Goal: Browse casually: Explore the website without a specific task or goal

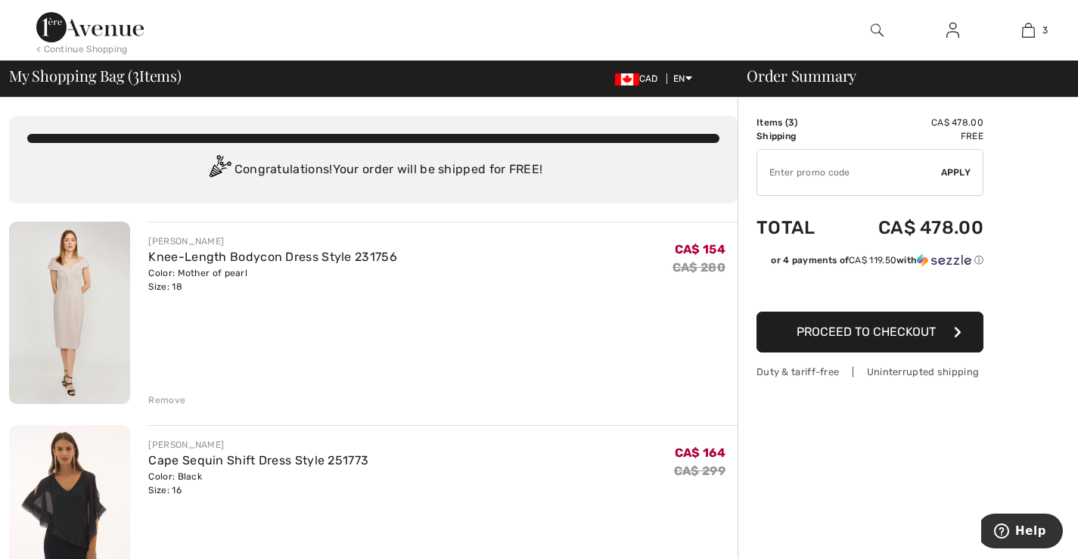
click at [80, 310] on img at bounding box center [69, 313] width 121 height 182
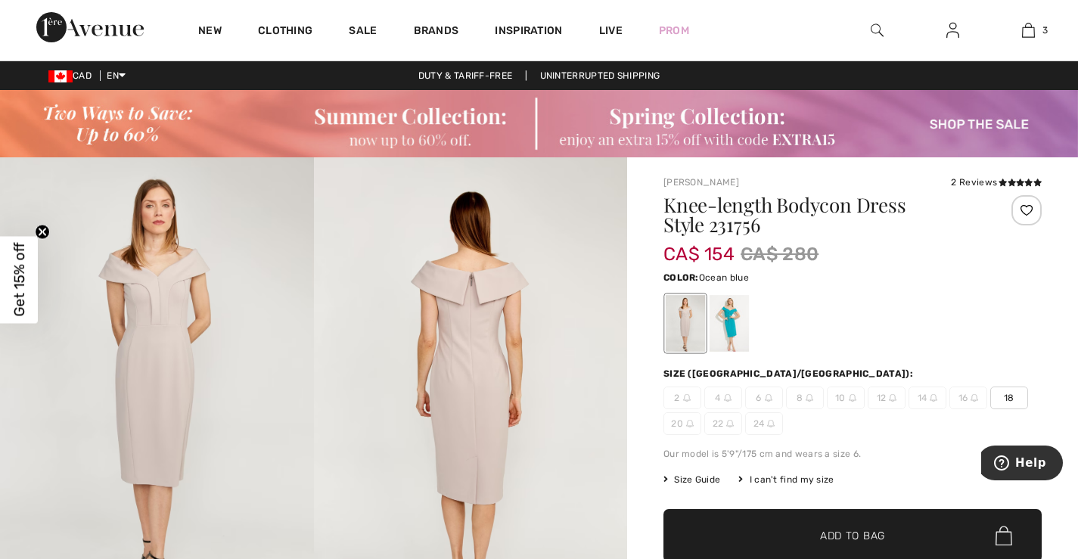
click at [726, 325] on div at bounding box center [729, 323] width 39 height 57
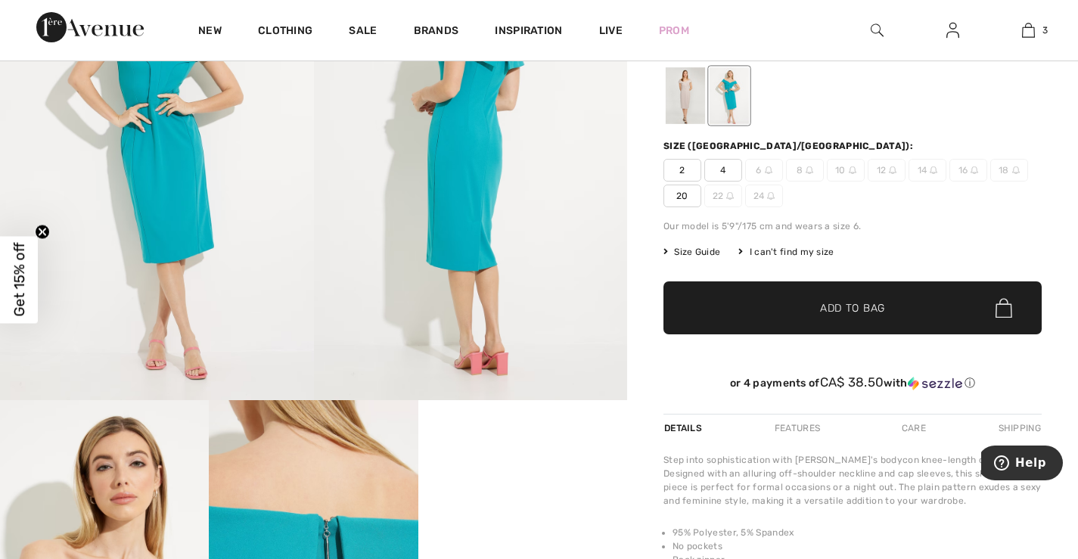
scroll to position [303, 0]
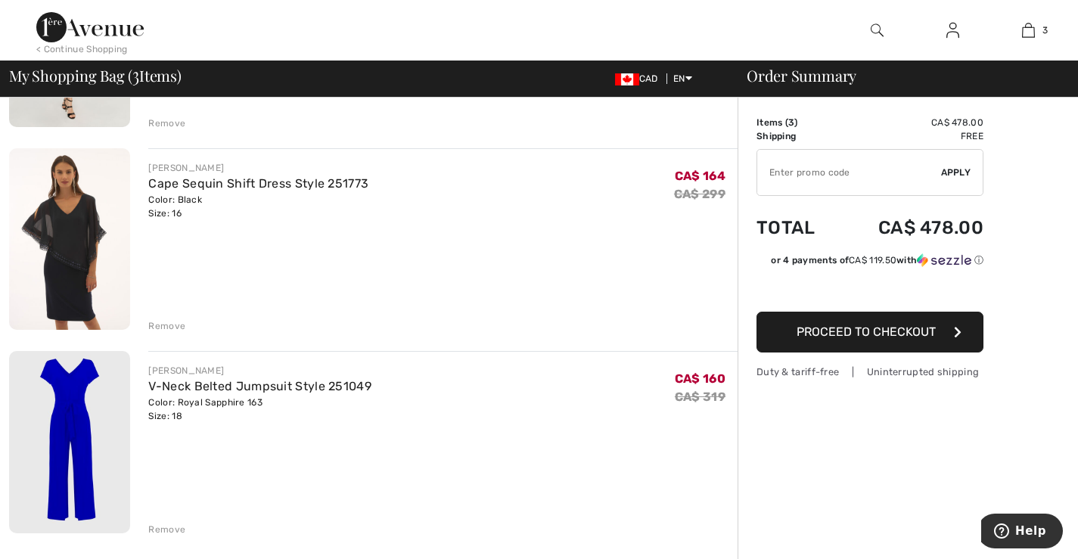
scroll to position [303, 0]
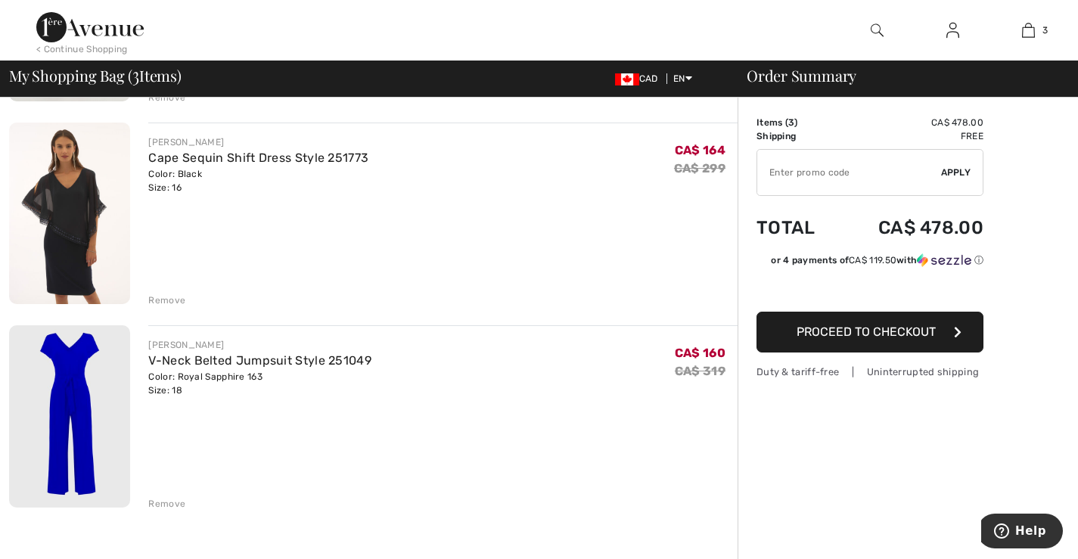
click at [67, 235] on img at bounding box center [69, 214] width 121 height 182
click at [174, 300] on div "Remove" at bounding box center [166, 301] width 37 height 14
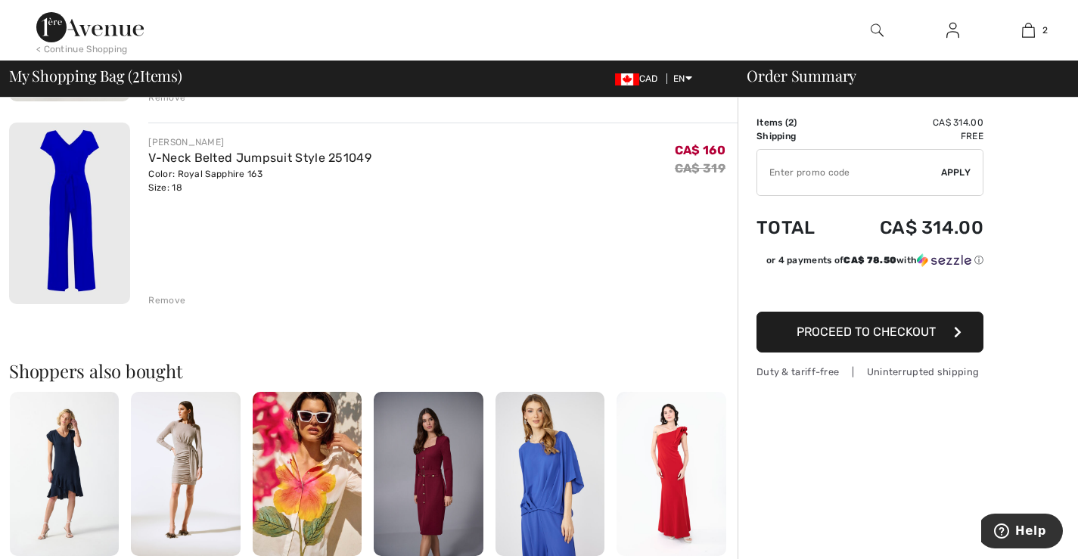
click at [79, 241] on img at bounding box center [69, 214] width 121 height 182
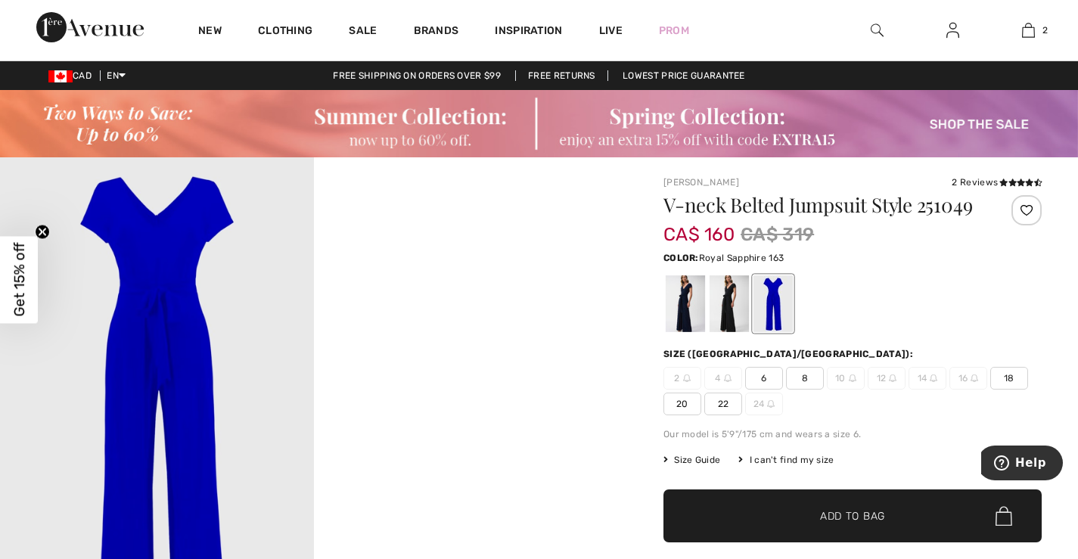
click at [454, 314] on video "Your browser does not support the video tag." at bounding box center [471, 235] width 314 height 157
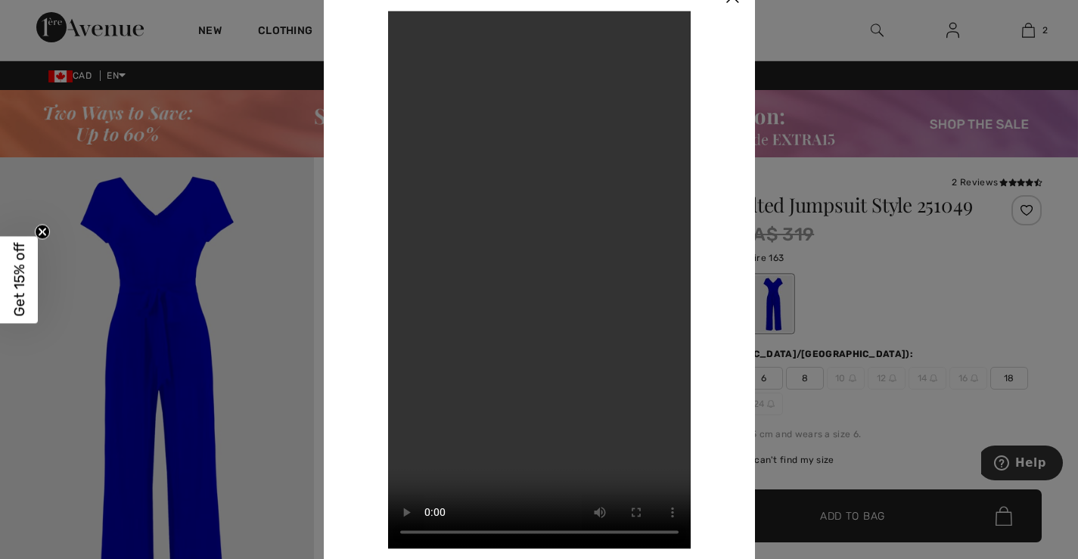
click at [182, 337] on div at bounding box center [539, 279] width 1078 height 559
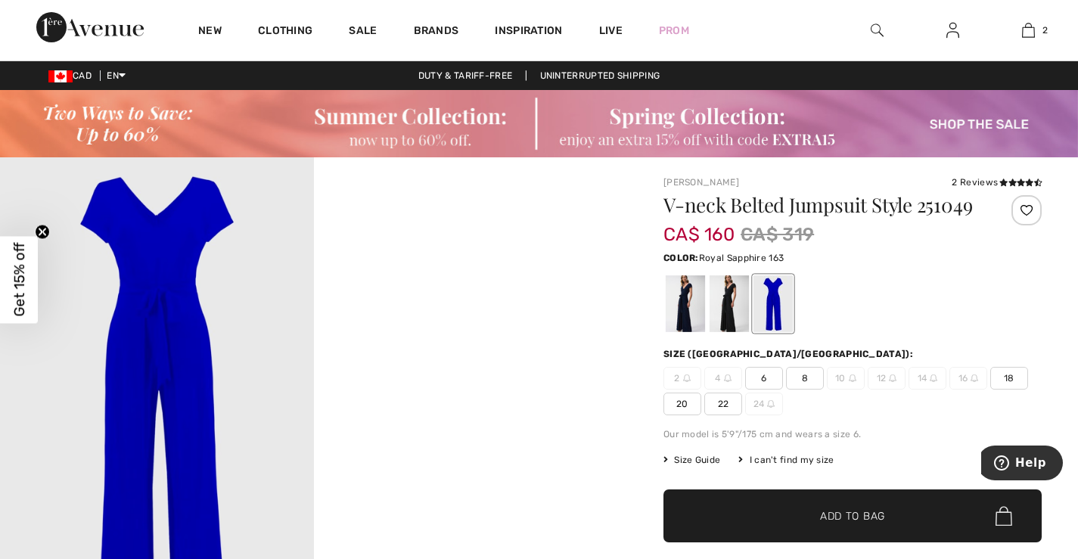
click at [159, 311] on img at bounding box center [157, 392] width 314 height 471
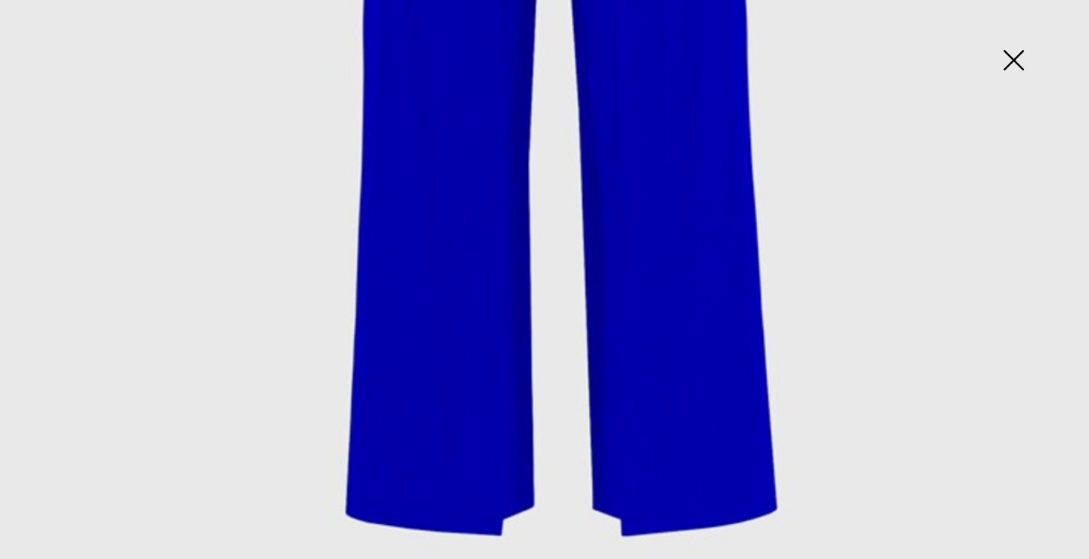
scroll to position [1058, 0]
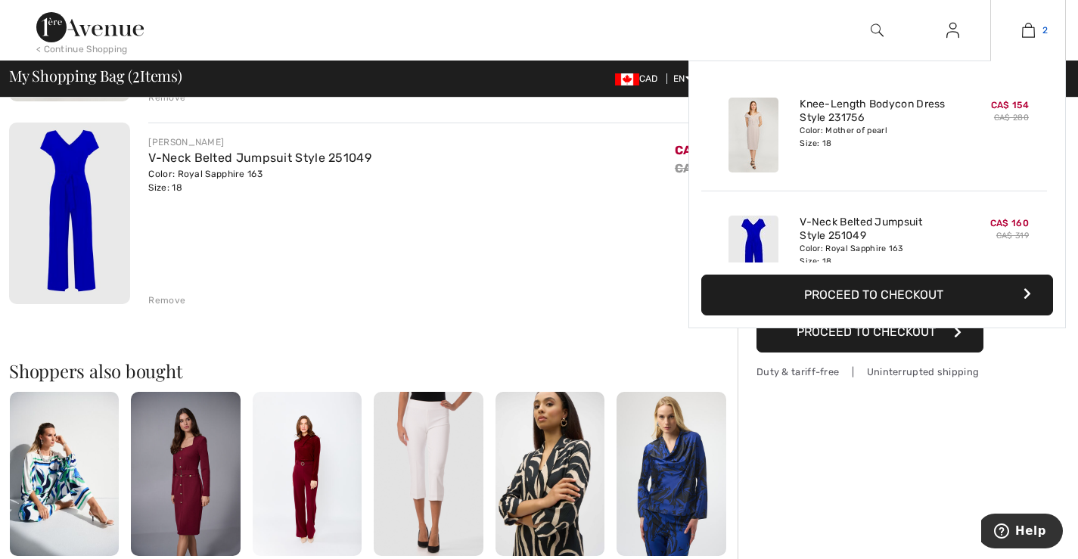
click at [1039, 22] on link "2" at bounding box center [1028, 30] width 74 height 18
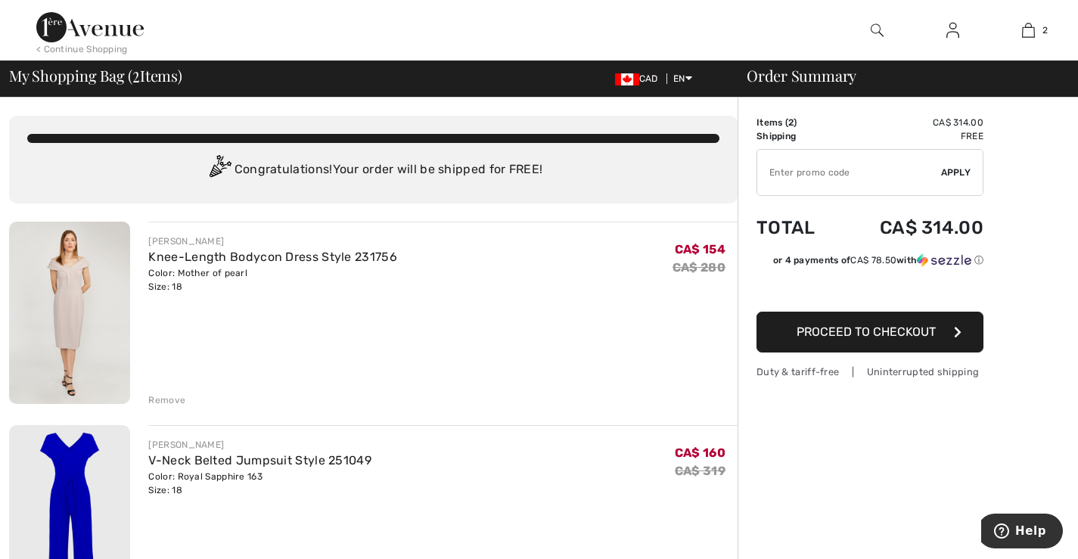
click at [69, 309] on img at bounding box center [69, 313] width 121 height 182
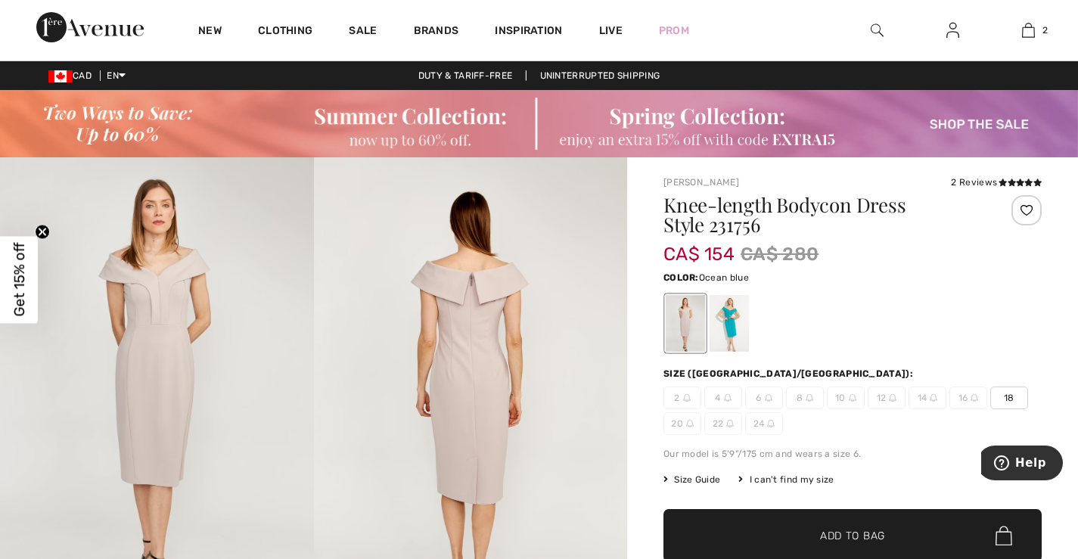
click at [726, 326] on div at bounding box center [729, 323] width 39 height 57
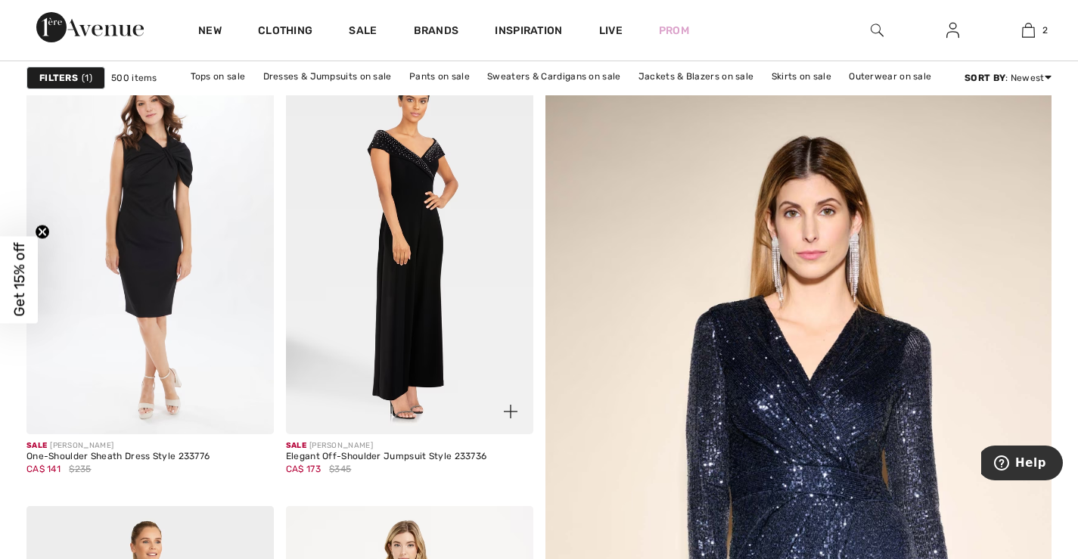
scroll to position [151, 0]
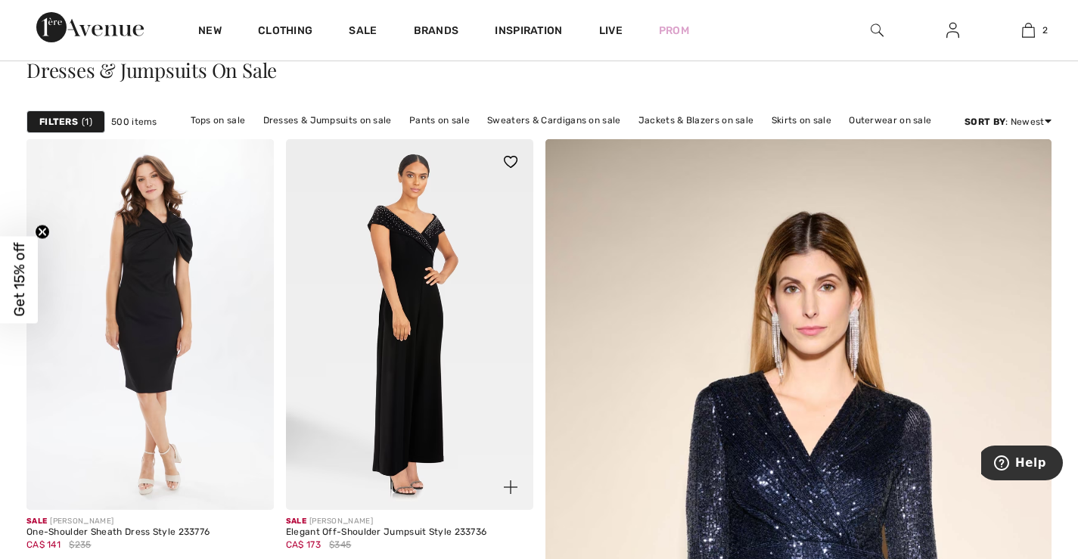
click at [412, 300] on img at bounding box center [409, 324] width 247 height 371
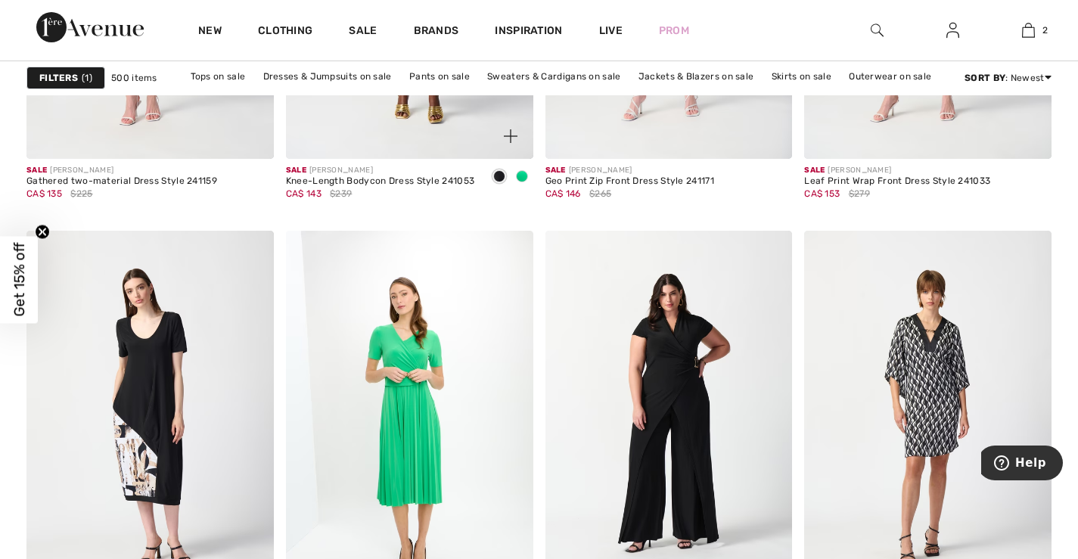
scroll to position [1362, 0]
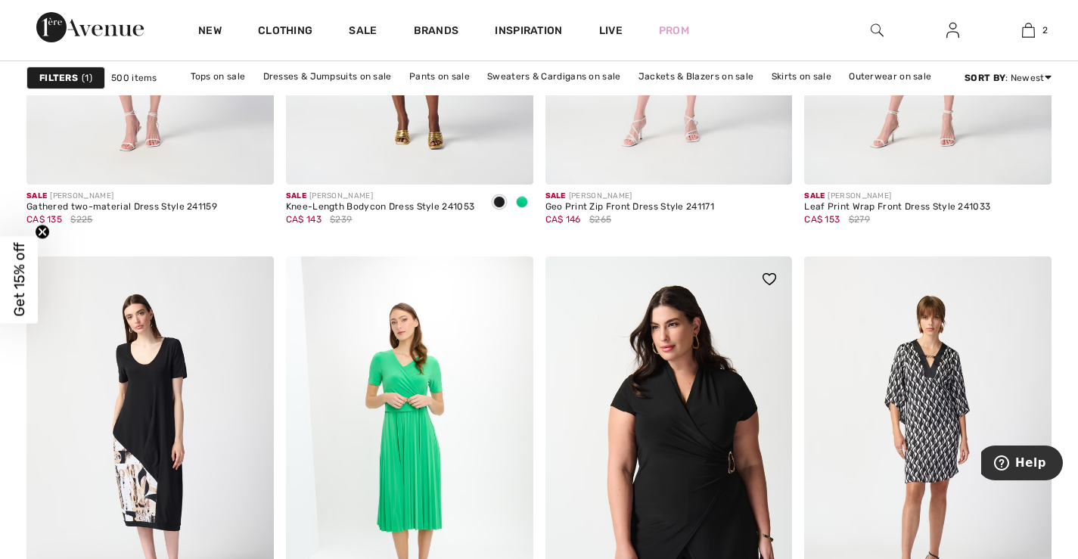
click at [698, 483] on img at bounding box center [668, 441] width 247 height 371
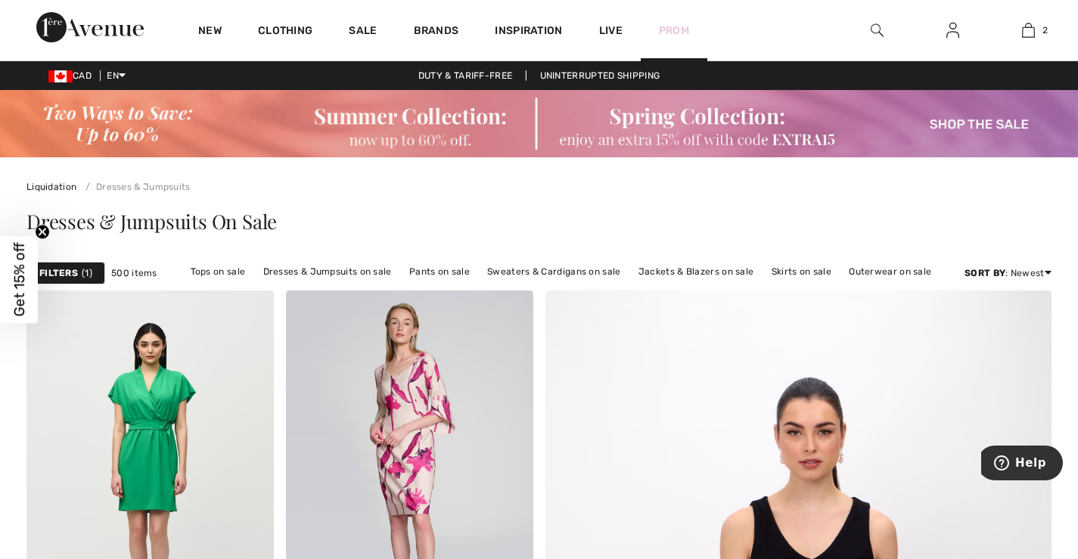
click at [677, 31] on link "Prom" at bounding box center [674, 31] width 30 height 16
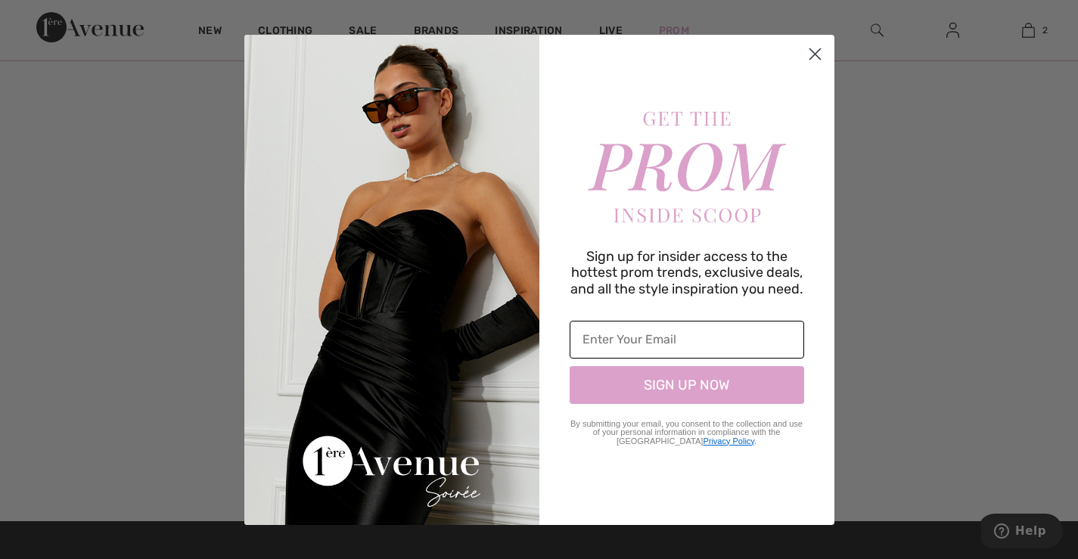
scroll to position [1135, 0]
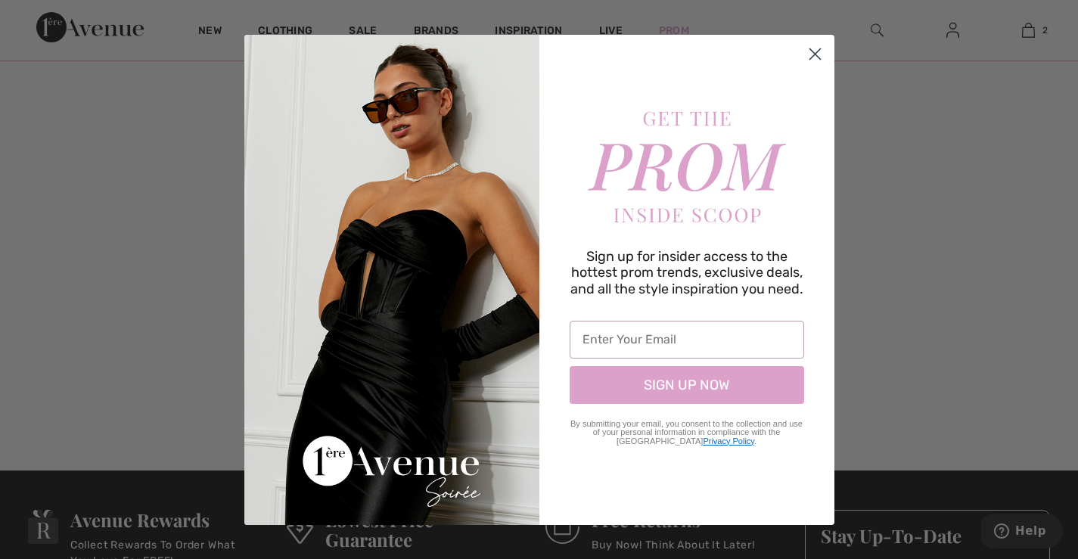
click at [815, 50] on circle "Close dialog" at bounding box center [814, 53] width 25 height 25
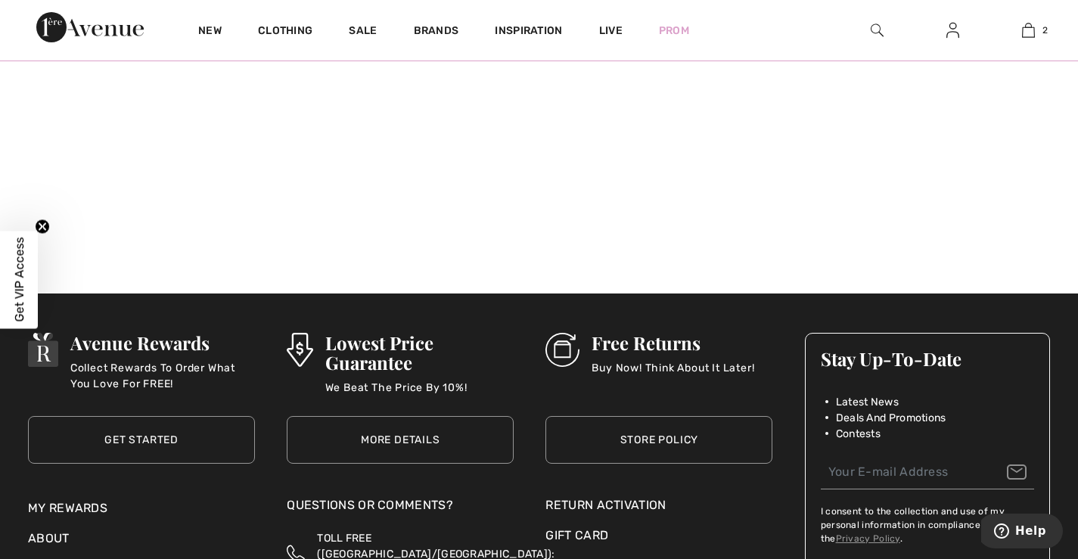
scroll to position [1362, 0]
